Goal: Task Accomplishment & Management: Complete application form

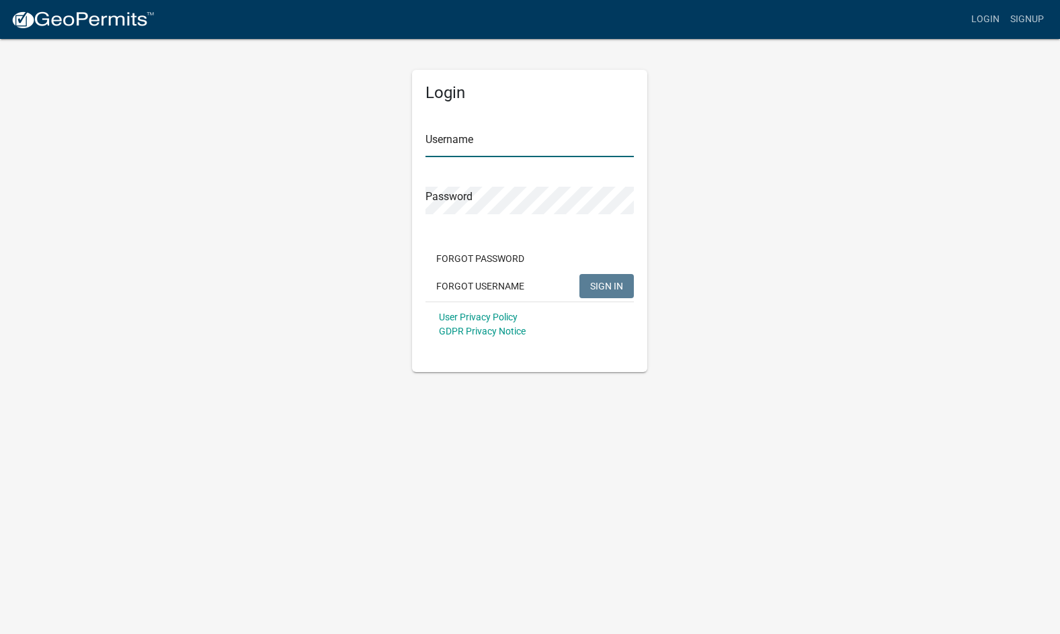
type input "[PERSON_NAME] brothers inc"
click at [608, 286] on span "SIGN IN" at bounding box center [606, 285] width 33 height 11
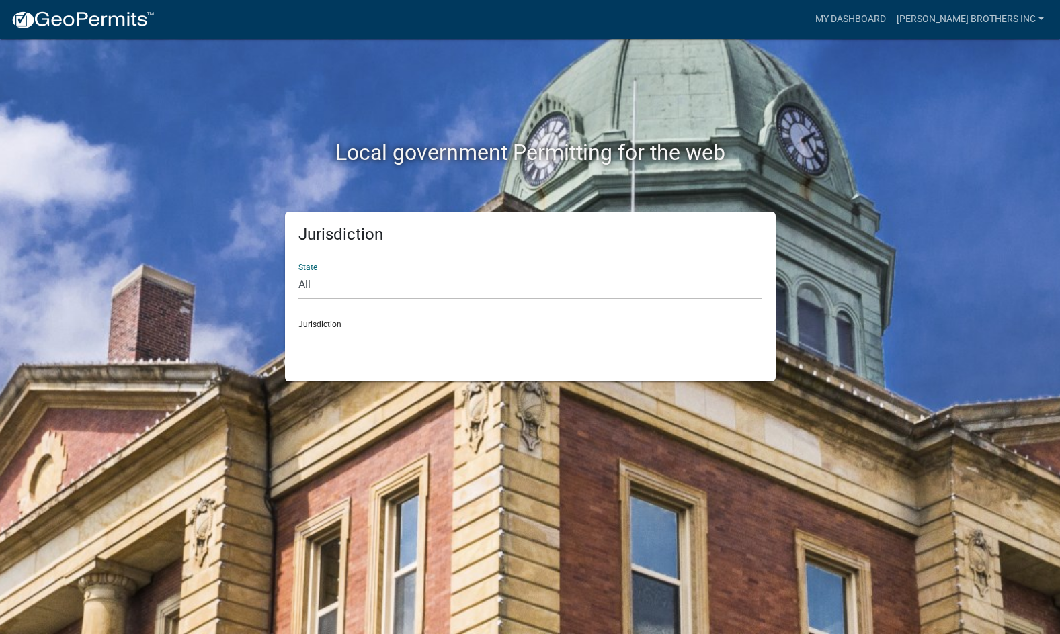
click at [348, 288] on select "All Colorado Georgia Indiana Iowa Kansas Minnesota Ohio South Carolina Wisconsin" at bounding box center [530, 286] width 464 height 28
select select "[US_STATE]"
click at [298, 272] on select "All Colorado Georgia Indiana Iowa Kansas Minnesota Ohio South Carolina Wisconsin" at bounding box center [530, 286] width 464 height 28
click at [360, 325] on div "Jurisdiction City of Charlestown, Indiana City of Jeffersonville, Indiana City …" at bounding box center [530, 333] width 464 height 46
click at [315, 338] on select "City of Charlestown, Indiana City of Jeffersonville, Indiana City of Logansport…" at bounding box center [530, 343] width 464 height 28
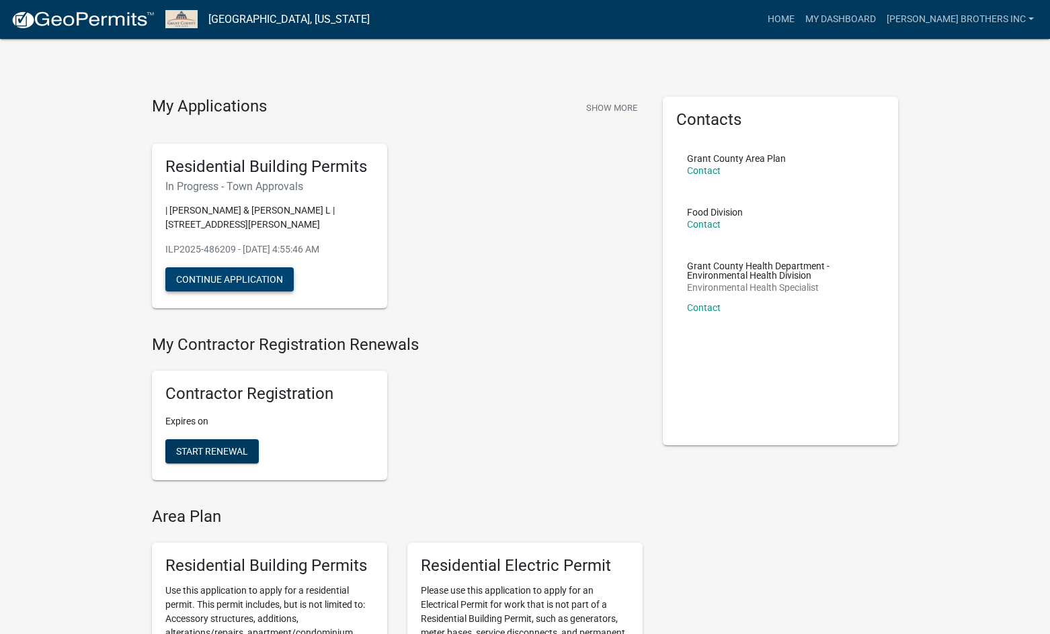
click at [230, 272] on button "Continue Application" at bounding box center [229, 279] width 128 height 24
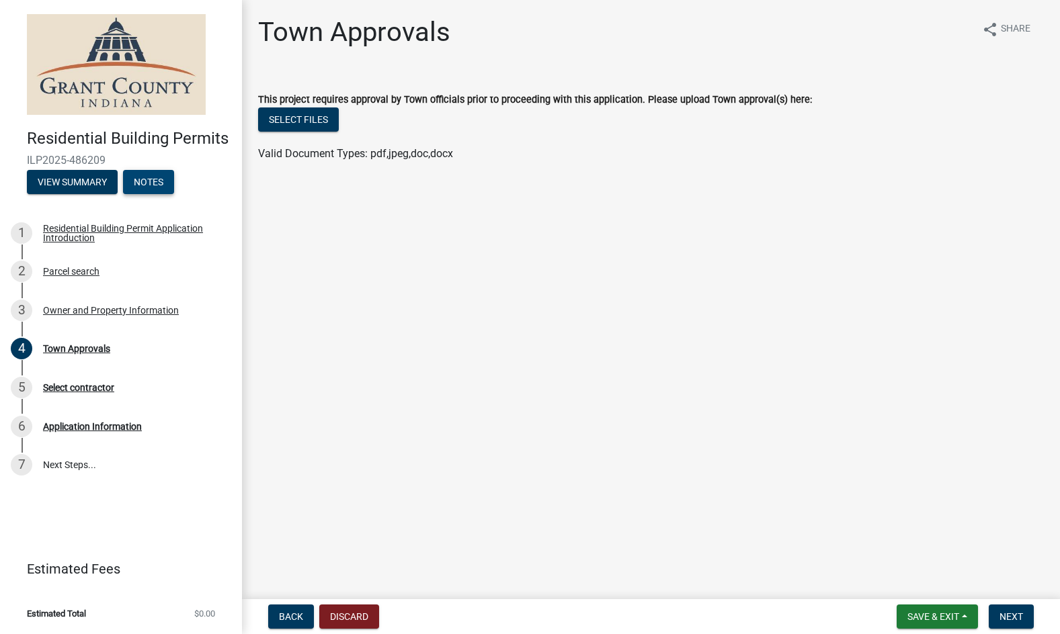
click at [145, 179] on button "Notes" at bounding box center [148, 182] width 51 height 24
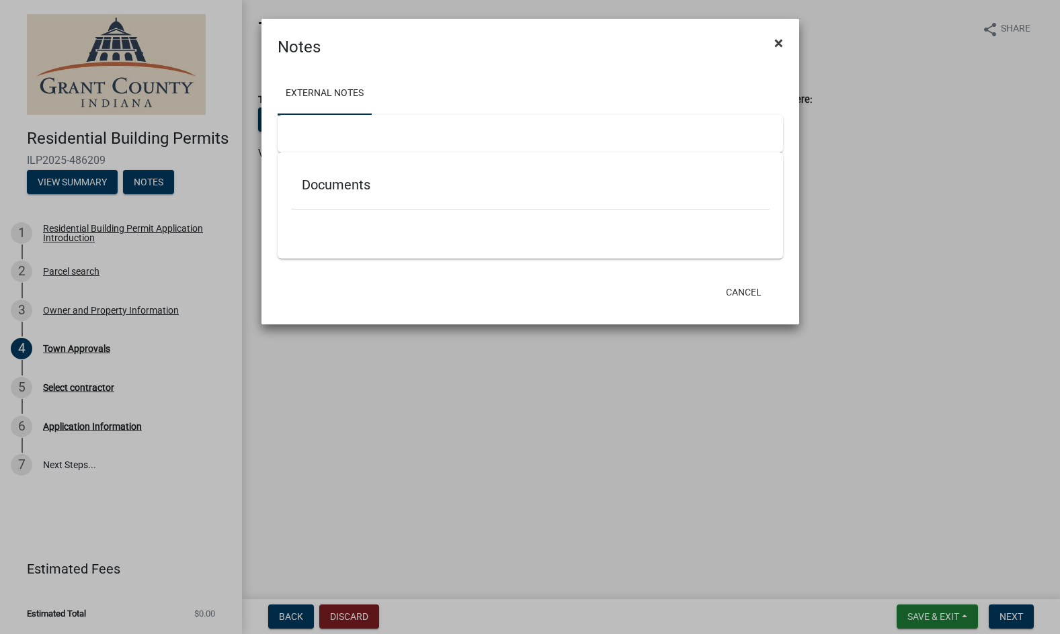
click at [777, 42] on span "×" at bounding box center [778, 43] width 9 height 19
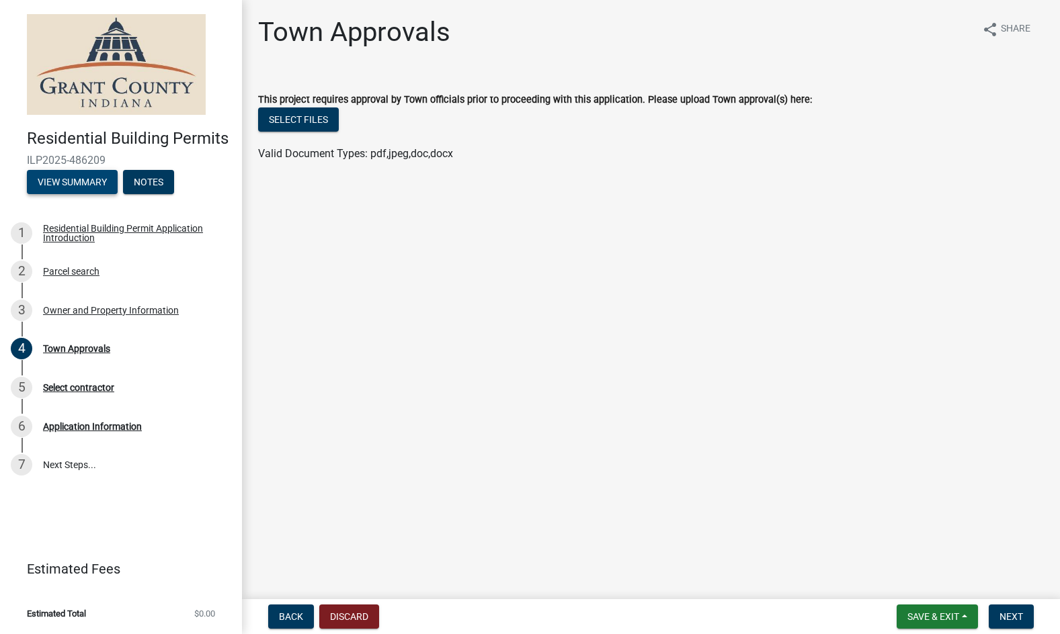
click at [60, 186] on button "View Summary" at bounding box center [72, 182] width 91 height 24
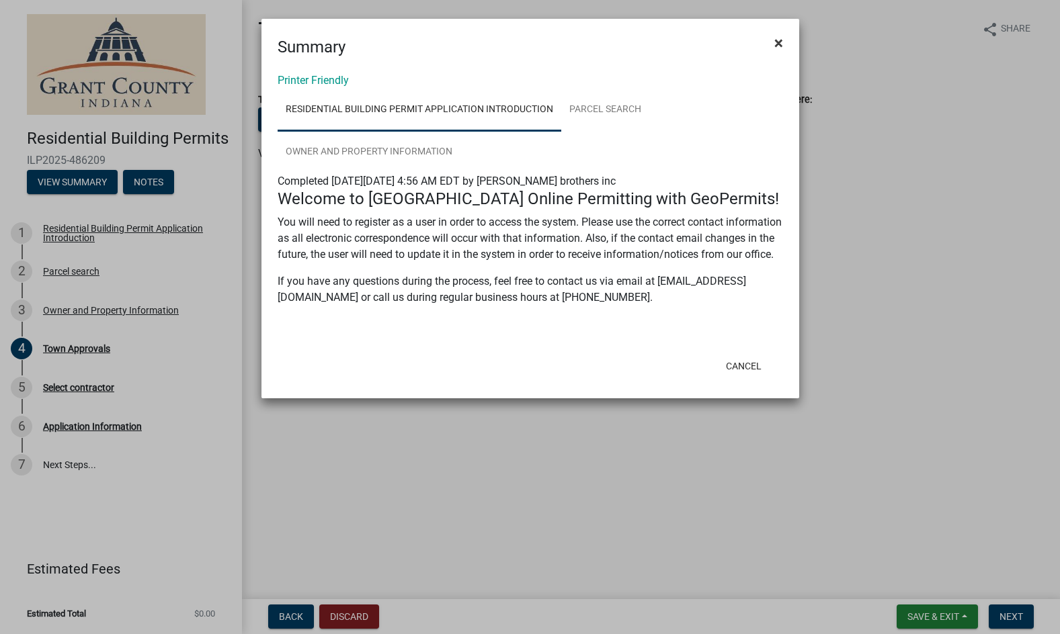
click at [774, 44] on span "×" at bounding box center [778, 43] width 9 height 19
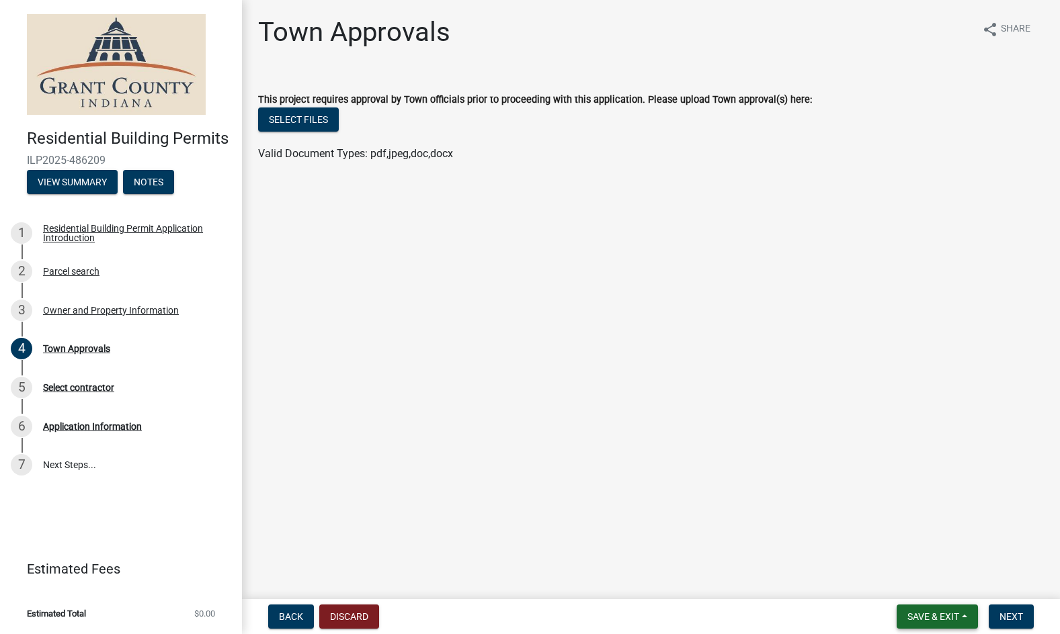
click at [951, 616] on span "Save & Exit" at bounding box center [933, 617] width 52 height 11
click at [913, 585] on button "Save & Exit" at bounding box center [924, 582] width 108 height 32
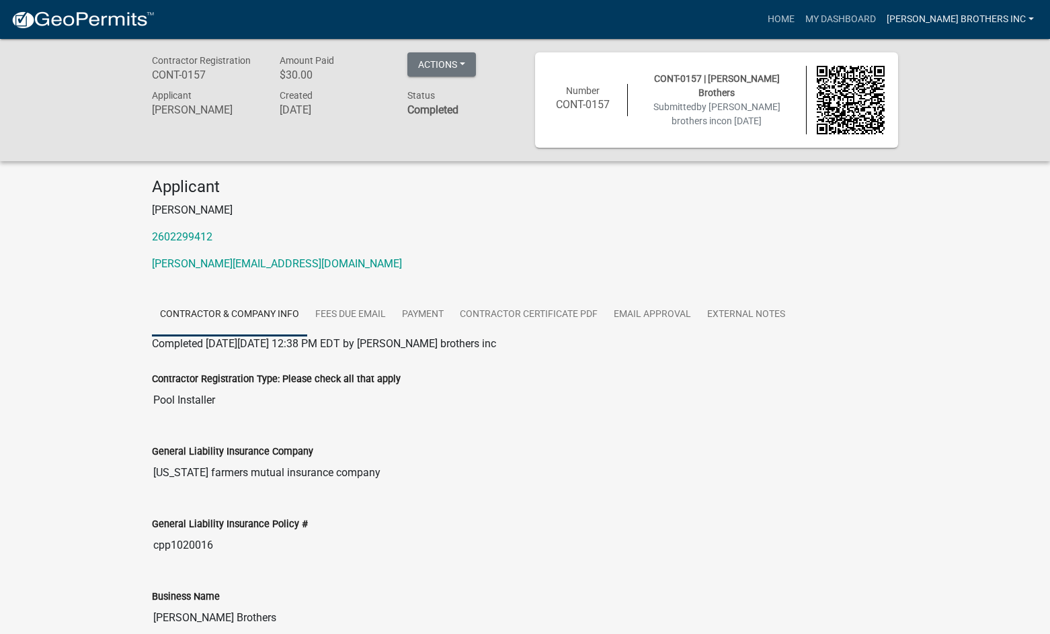
click at [1029, 17] on link "[PERSON_NAME] brothers inc" at bounding box center [960, 20] width 158 height 26
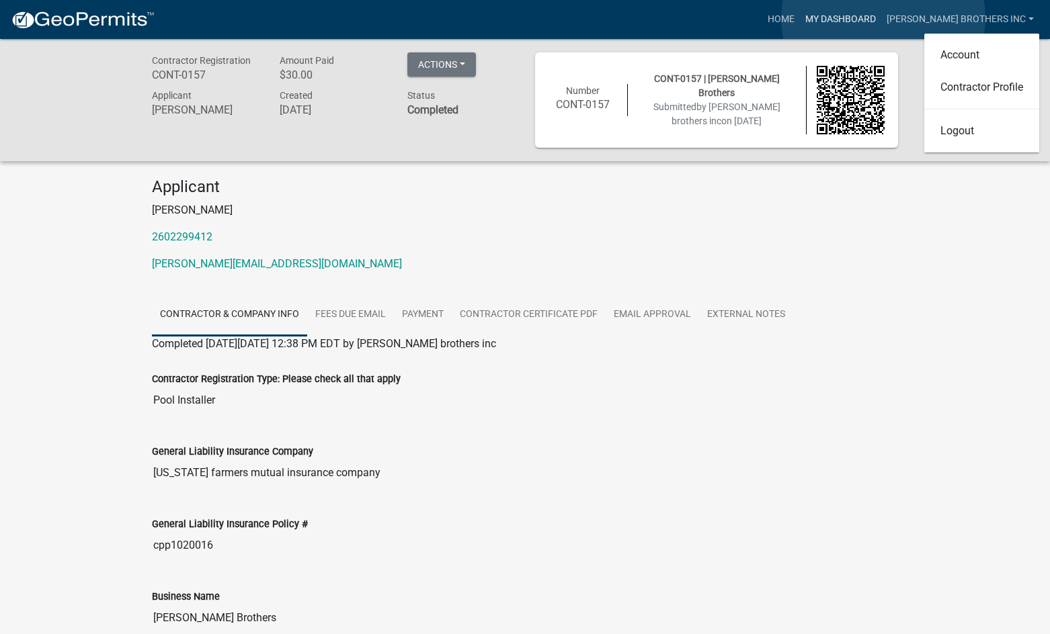
click at [881, 18] on link "My Dashboard" at bounding box center [840, 20] width 81 height 26
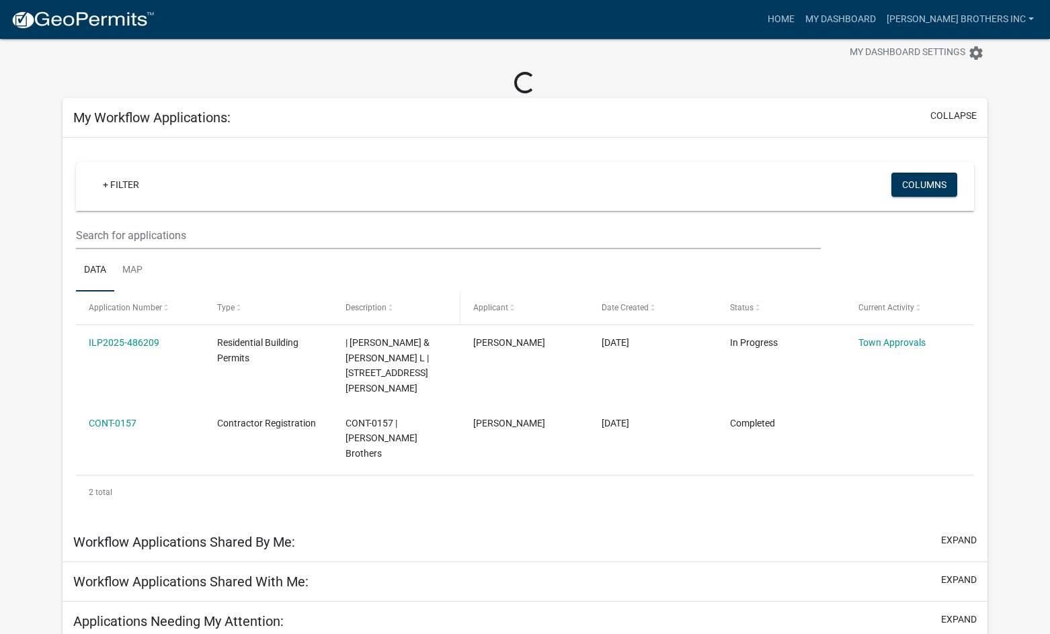
scroll to position [48, 0]
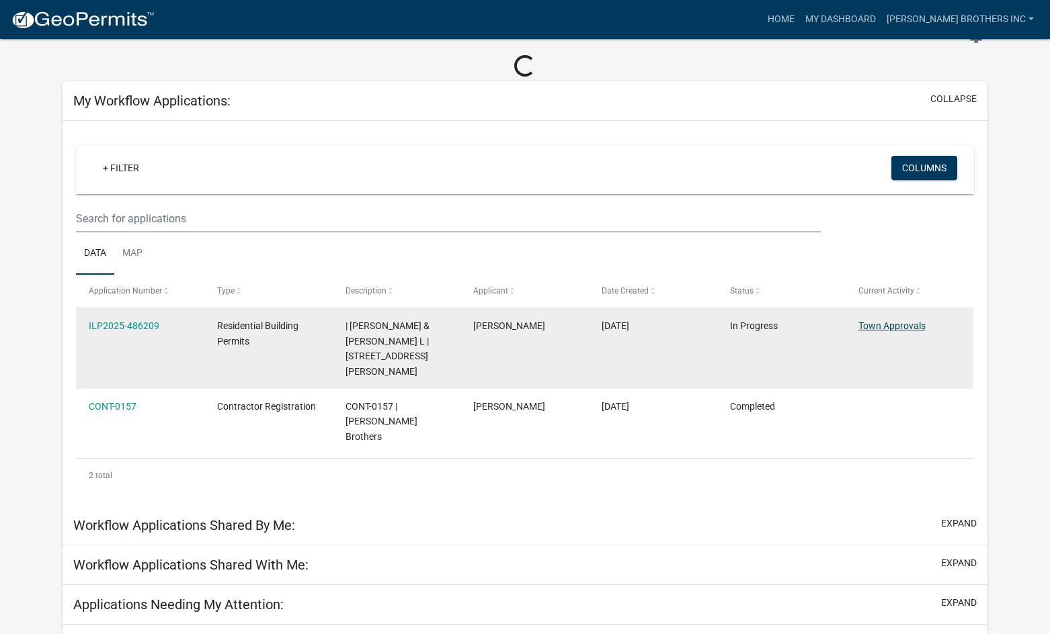
click at [869, 321] on link "Town Approvals" at bounding box center [891, 326] width 67 height 11
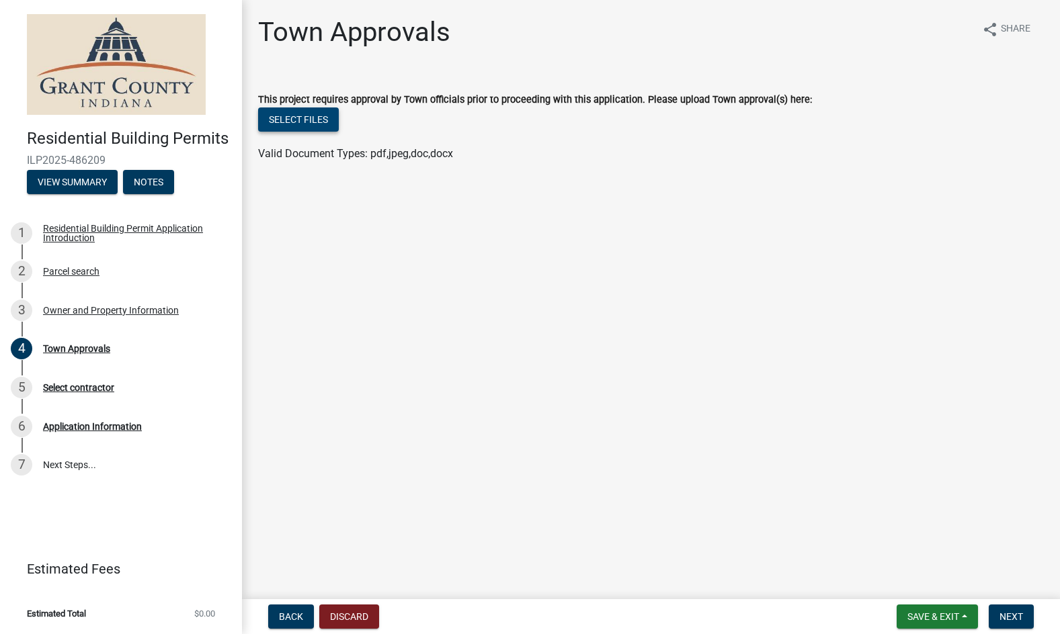
click at [319, 118] on button "Select files" at bounding box center [298, 120] width 81 height 24
click at [261, 95] on label "This project requires approval by Town officials prior to proceeding with this …" at bounding box center [535, 99] width 554 height 9
click at [259, 97] on label "This project requires approval by Town officials prior to proceeding with this …" at bounding box center [535, 99] width 554 height 9
click at [259, 42] on h1 "Town Approvals" at bounding box center [354, 32] width 192 height 32
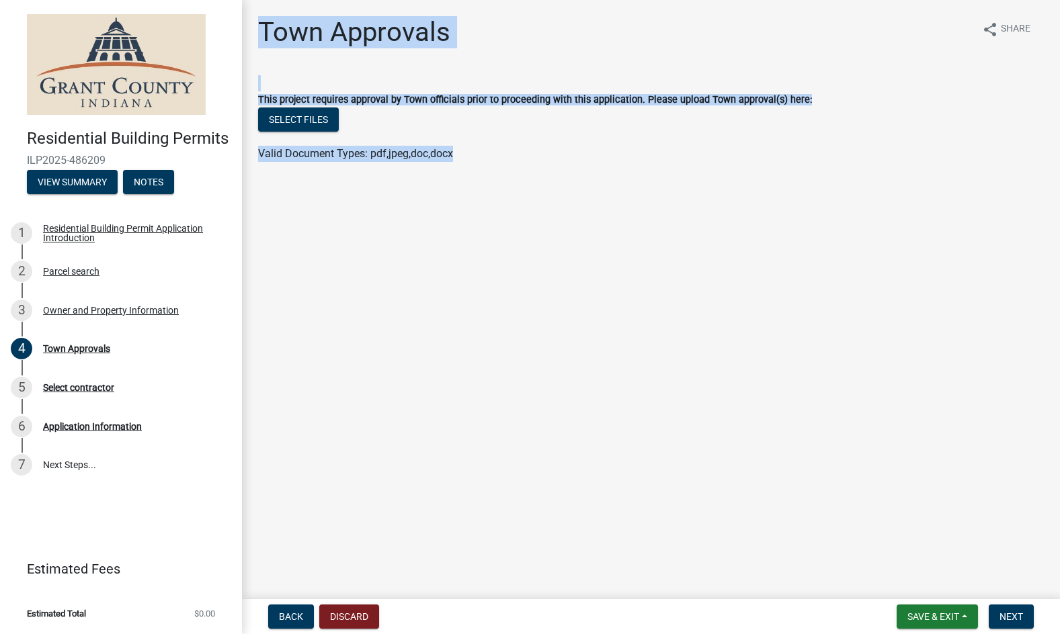
drag, startPoint x: 261, startPoint y: 42, endPoint x: 572, endPoint y: 154, distance: 330.6
click at [572, 154] on div "Town Approvals share Share This project requires approval by Town officials pri…" at bounding box center [651, 101] width 806 height 170
copy div "Town Approvals share Share This project requires approval by Town officials pri…"
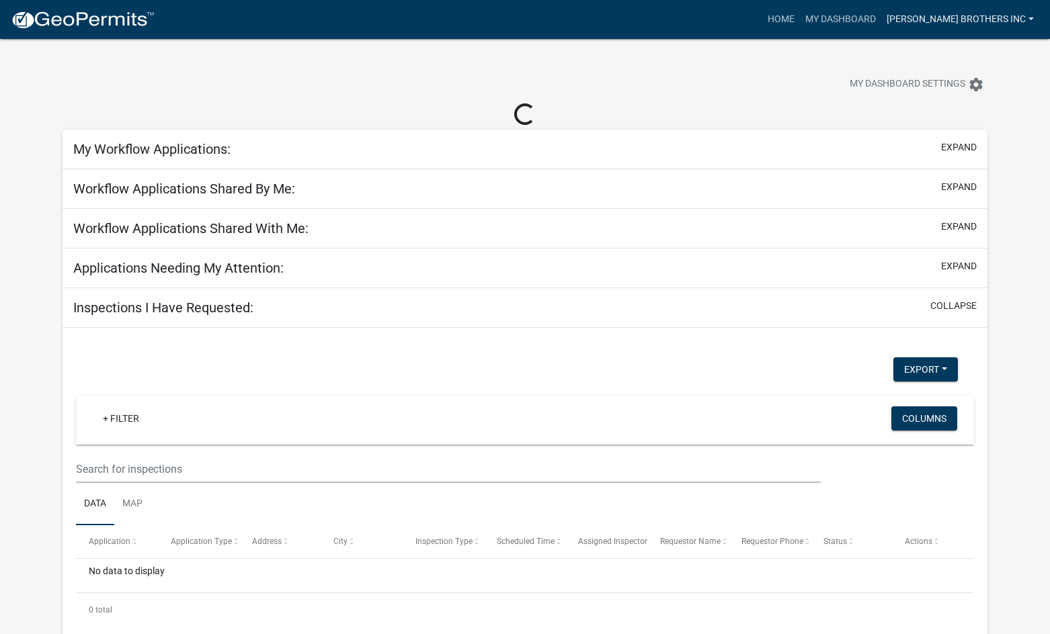
click at [1026, 19] on link "[PERSON_NAME] brothers inc" at bounding box center [960, 20] width 158 height 26
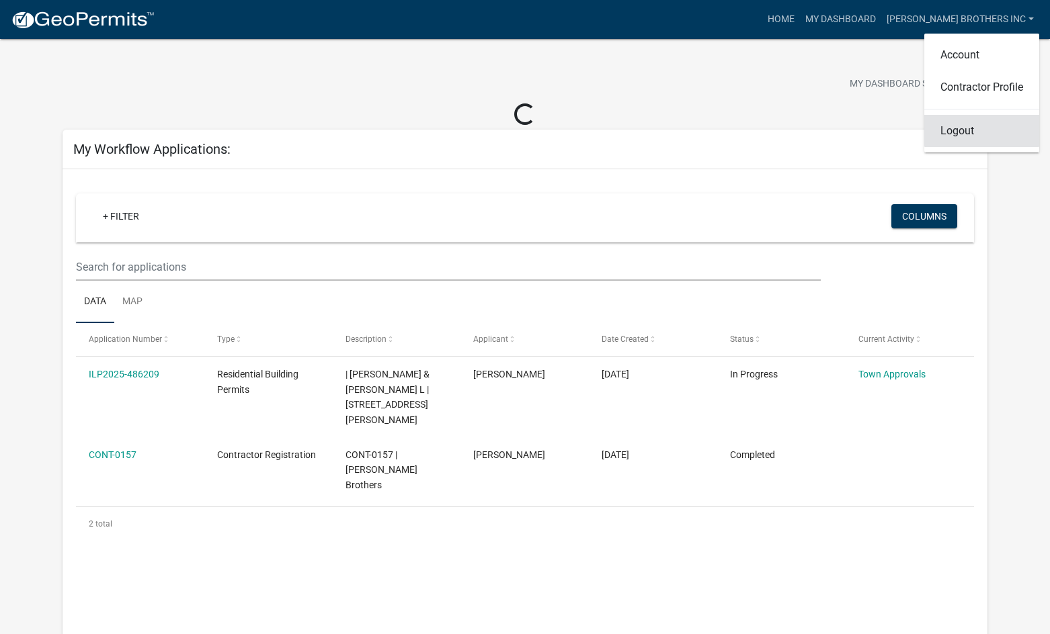
click at [942, 133] on link "Logout" at bounding box center [981, 131] width 115 height 32
